Goal: Transaction & Acquisition: Book appointment/travel/reservation

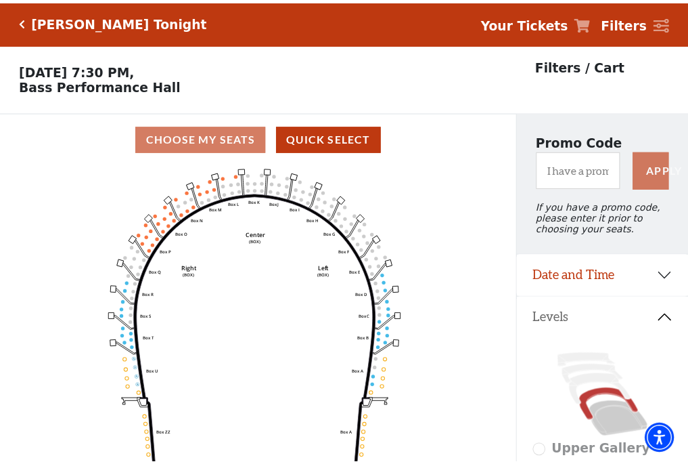
scroll to position [63, 0]
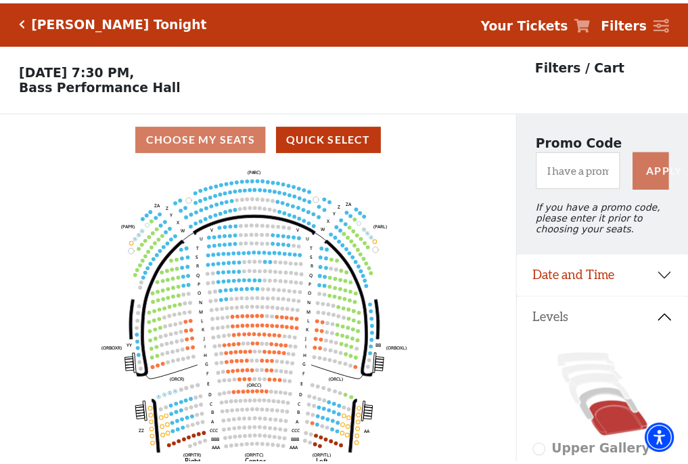
scroll to position [63, 0]
